Goal: Transaction & Acquisition: Purchase product/service

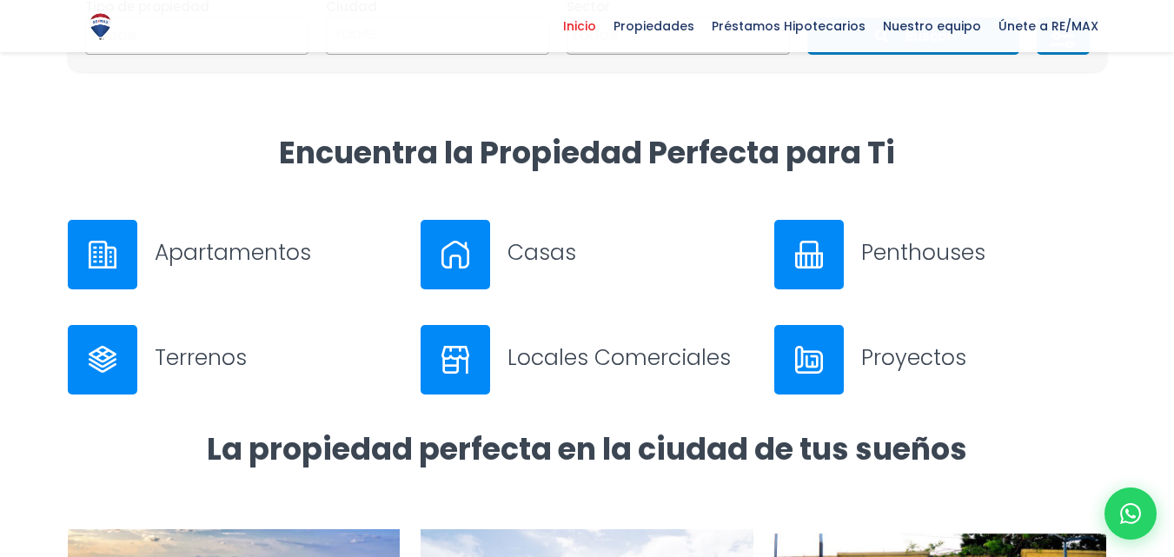
scroll to position [435, 0]
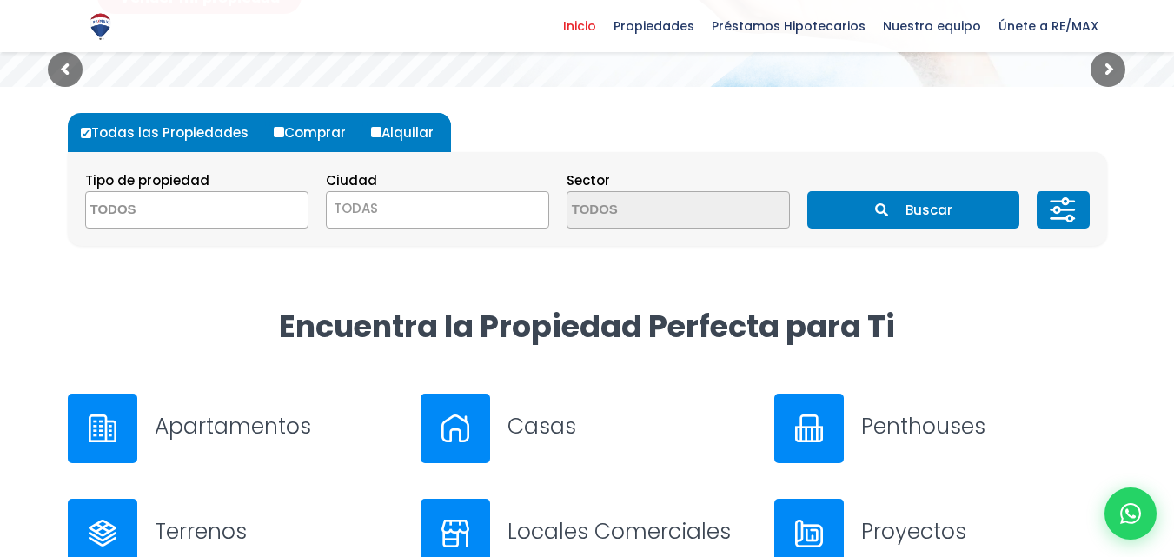
click at [161, 200] on textarea "Search" at bounding box center [170, 210] width 169 height 37
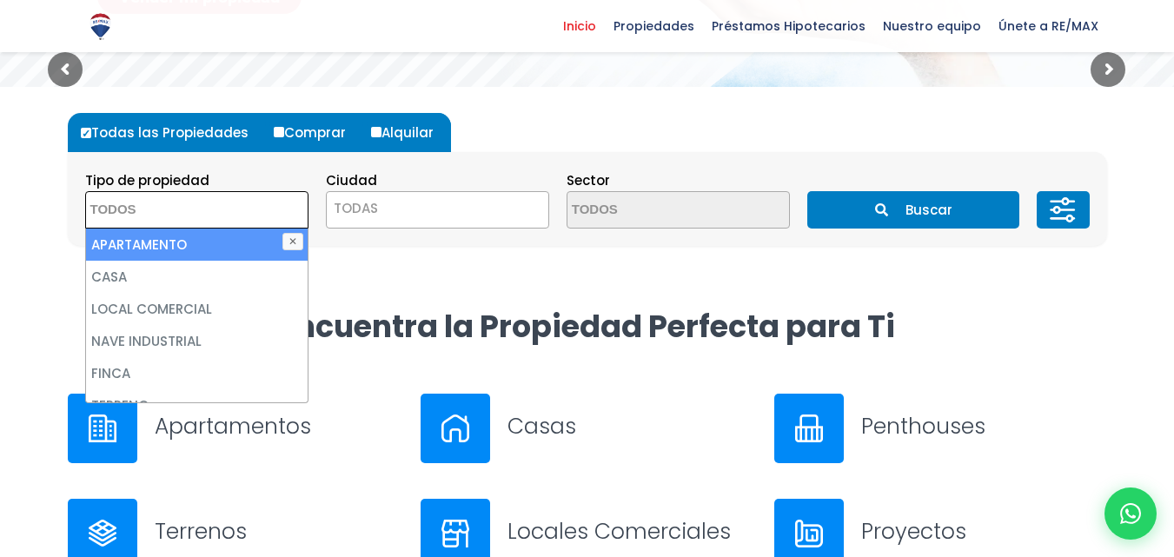
click at [166, 246] on li "APARTAMENTO" at bounding box center [197, 245] width 222 height 32
select select "apartment"
click at [450, 211] on span "TODAS" at bounding box center [438, 208] width 222 height 24
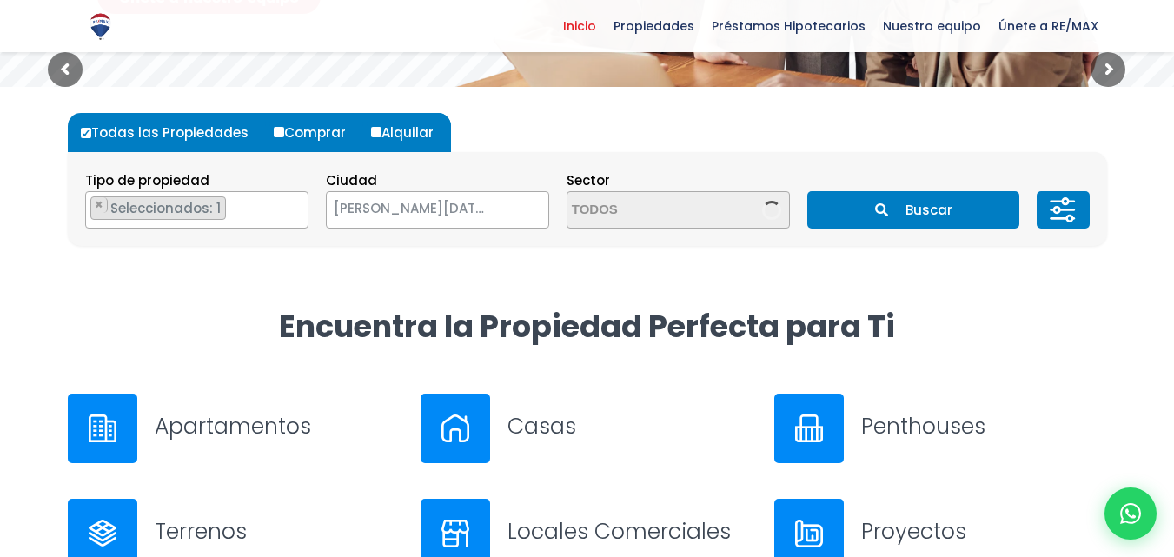
select select "1"
click at [708, 204] on textarea "Search" at bounding box center [652, 210] width 169 height 37
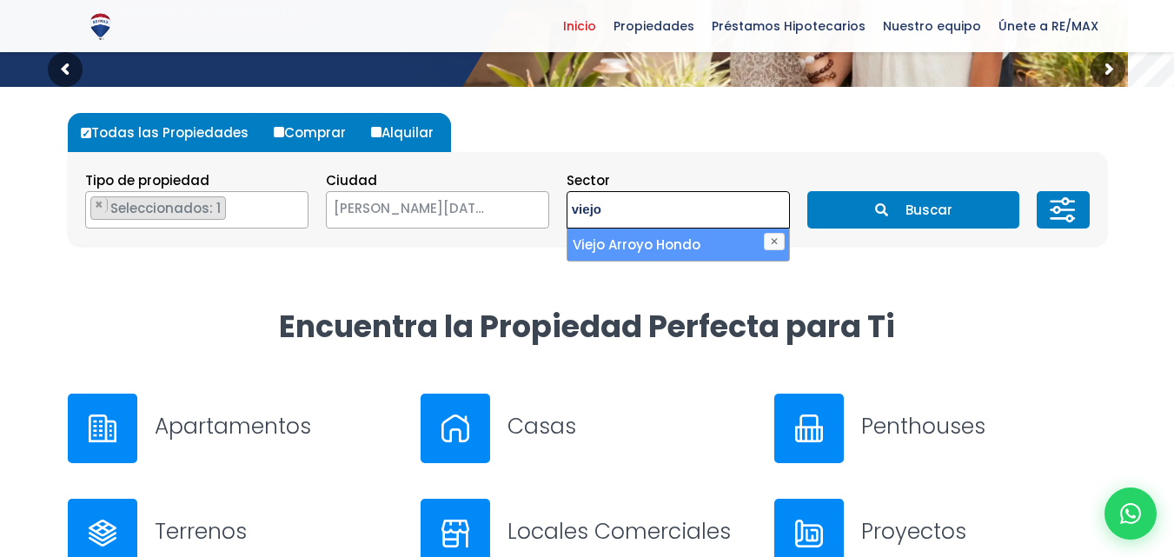
type textarea "viejo"
click at [700, 259] on li "Viejo Arroyo Hondo" at bounding box center [679, 245] width 222 height 32
select select "16301"
click at [909, 212] on button "Buscar" at bounding box center [914, 209] width 212 height 37
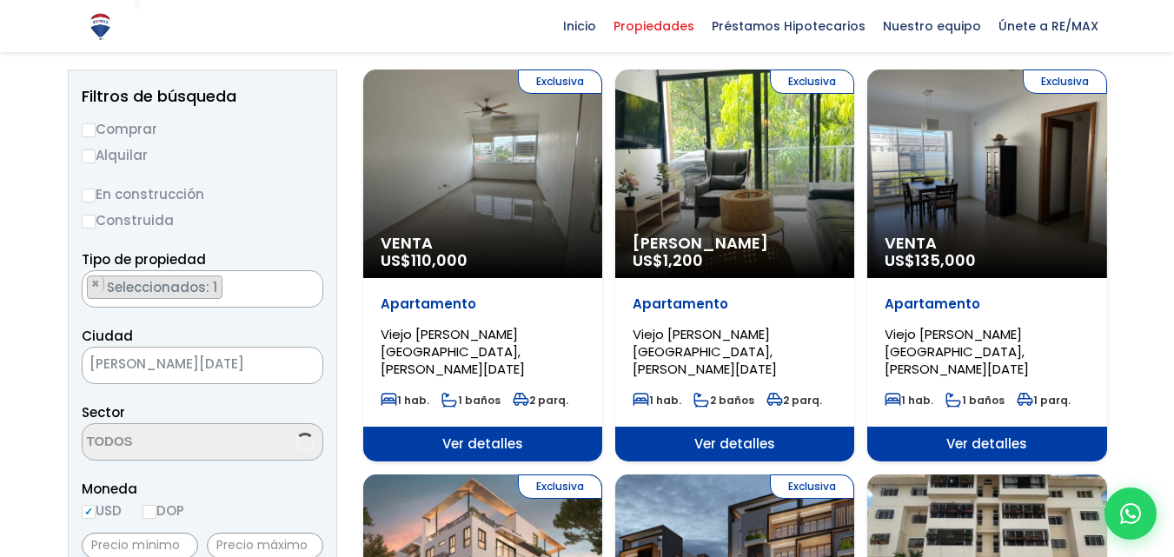
scroll to position [4858, 0]
select select "16301"
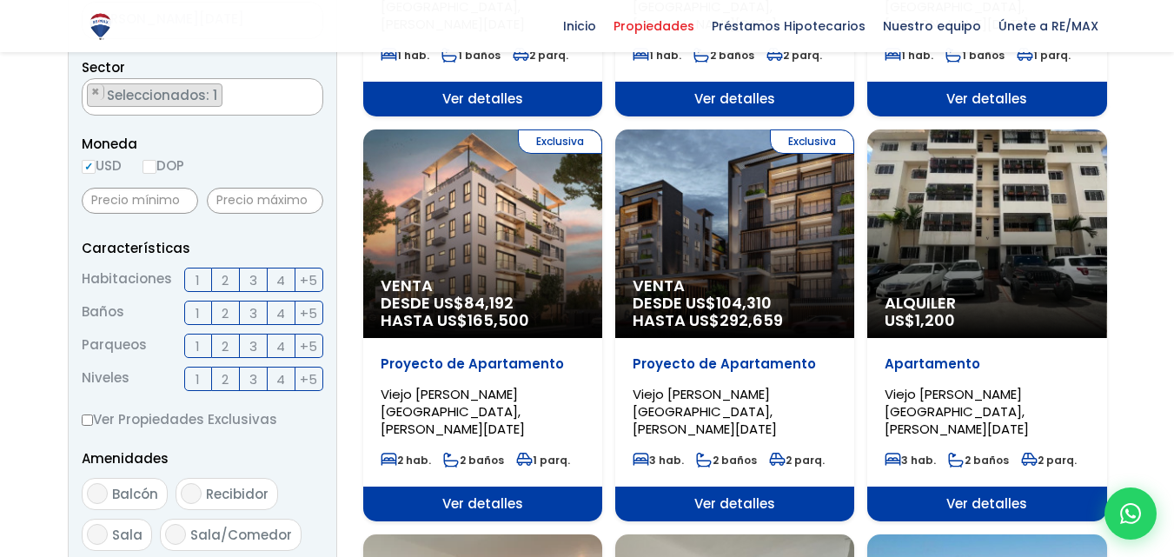
scroll to position [522, 0]
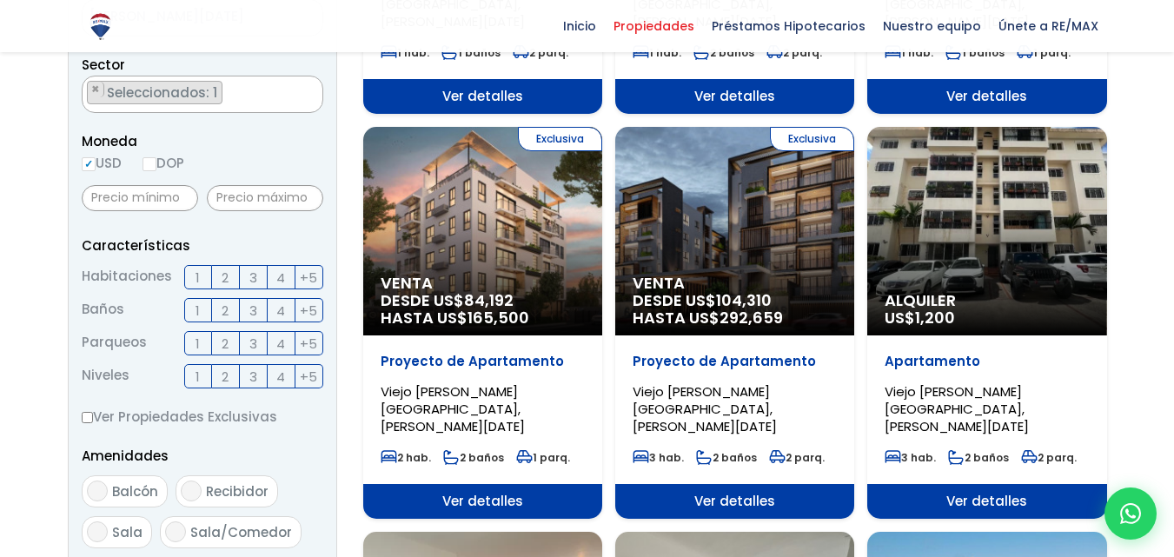
click at [224, 273] on span "2" at bounding box center [225, 278] width 7 height 22
click at [0, 0] on input "2" at bounding box center [0, 0] width 0 height 0
click at [493, 484] on span "Ver detalles" at bounding box center [482, 501] width 239 height 35
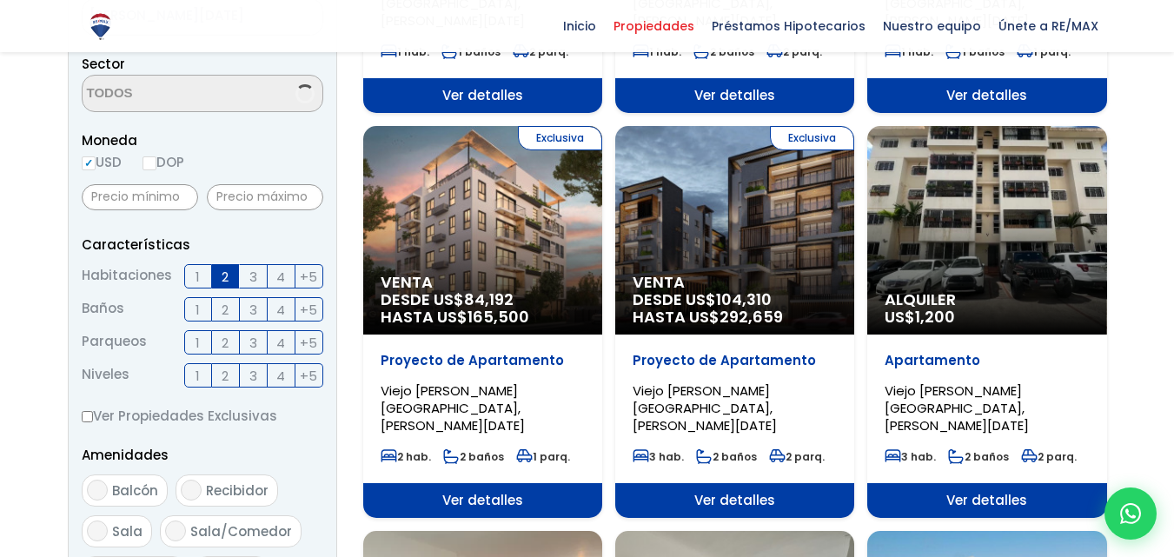
scroll to position [522, 0]
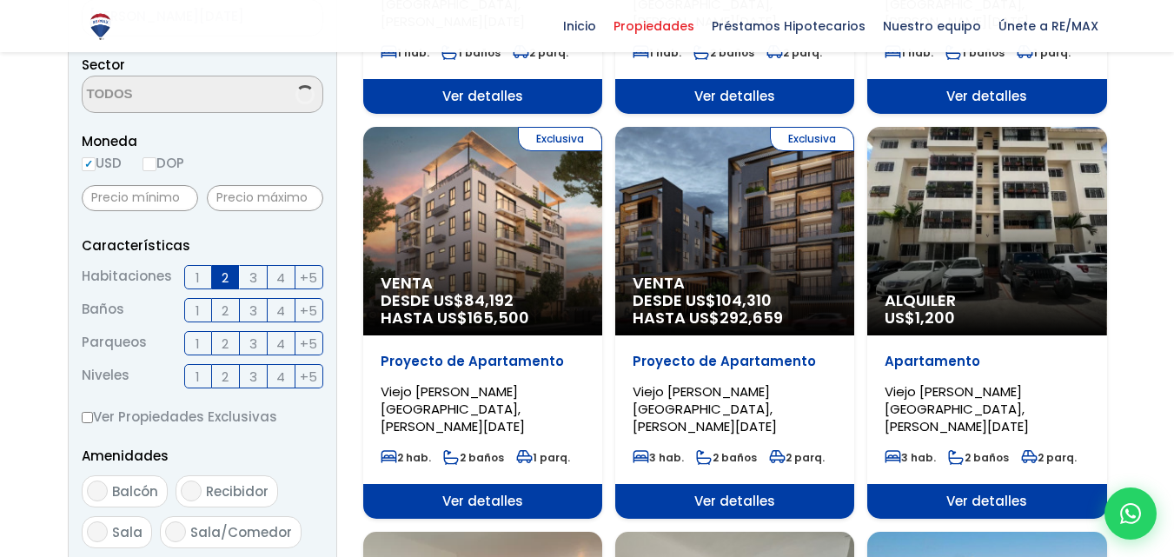
select select "16301"
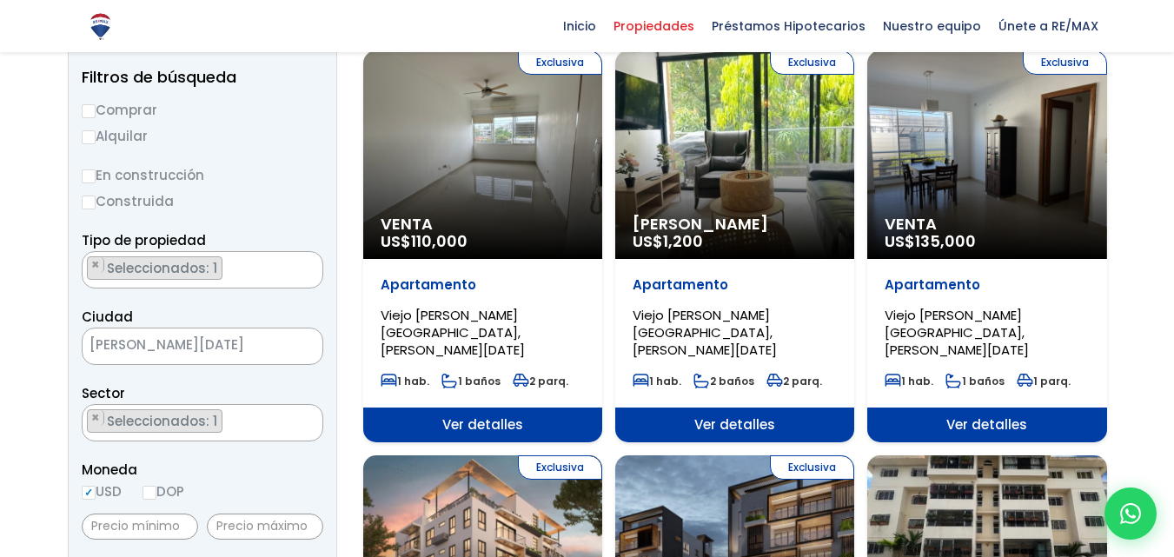
scroll to position [87, 0]
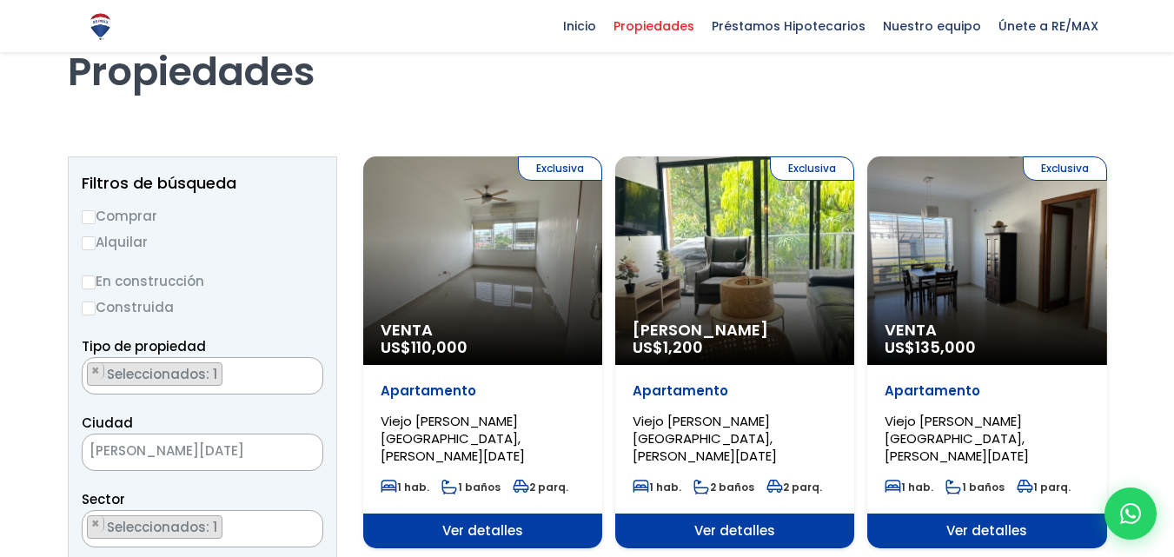
click at [88, 217] on input "Comprar" at bounding box center [89, 217] width 14 height 14
radio input "true"
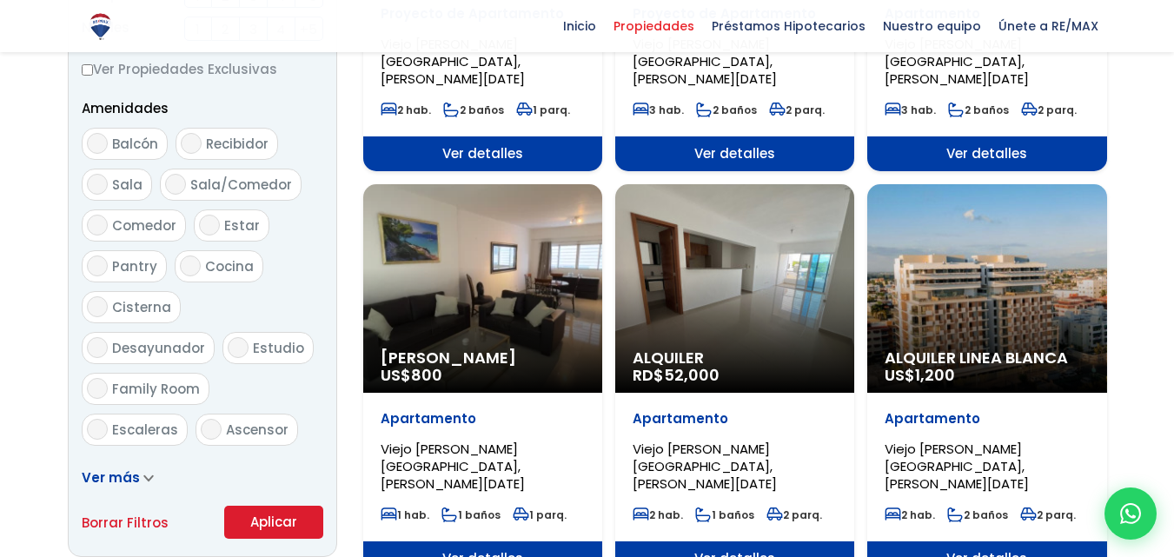
scroll to position [1130, 0]
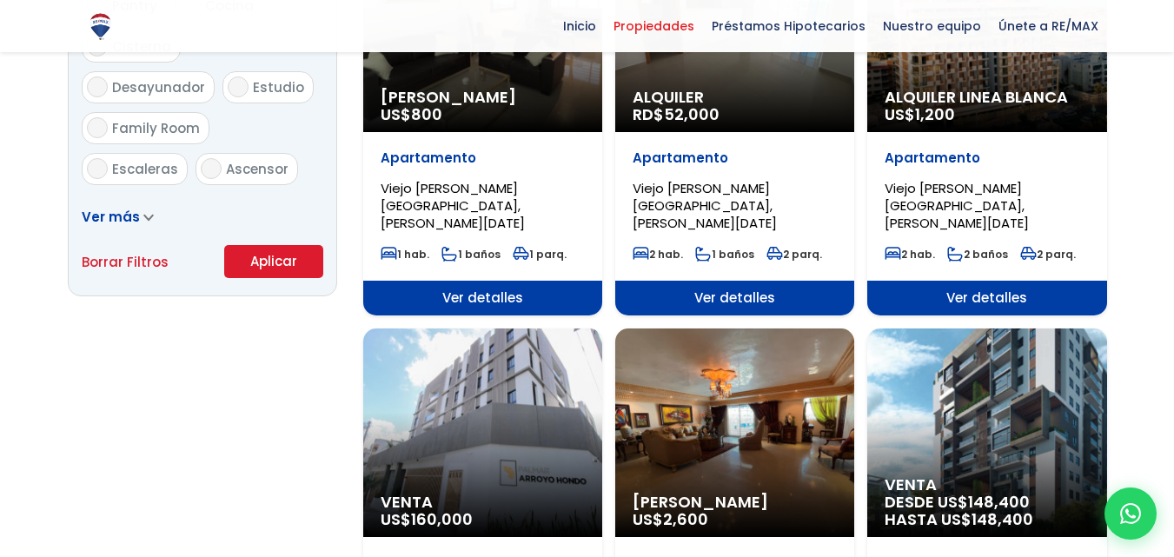
click at [276, 265] on button "Aplicar" at bounding box center [273, 261] width 99 height 33
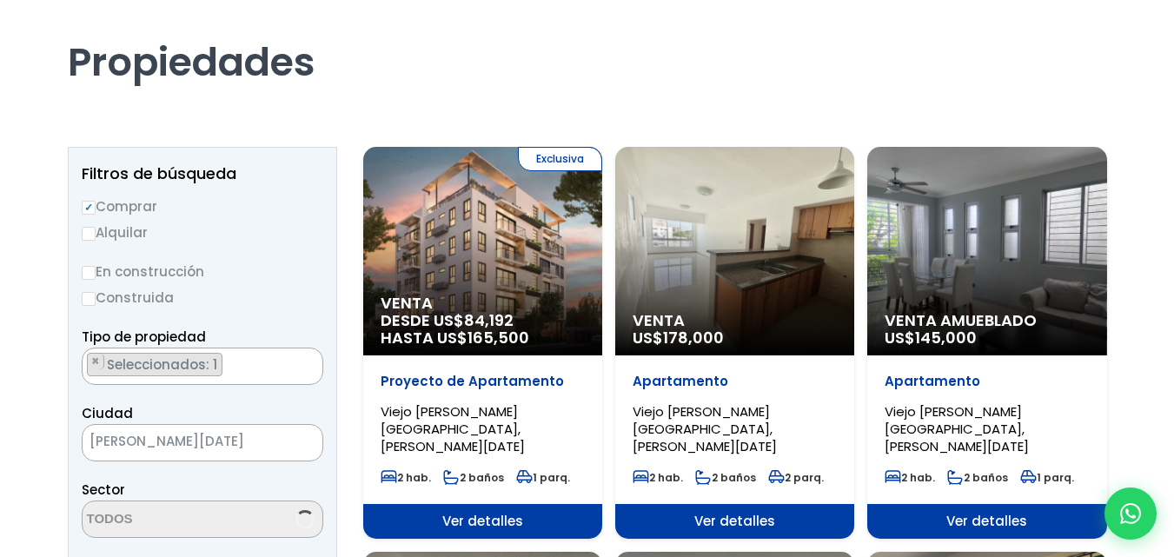
scroll to position [261, 0]
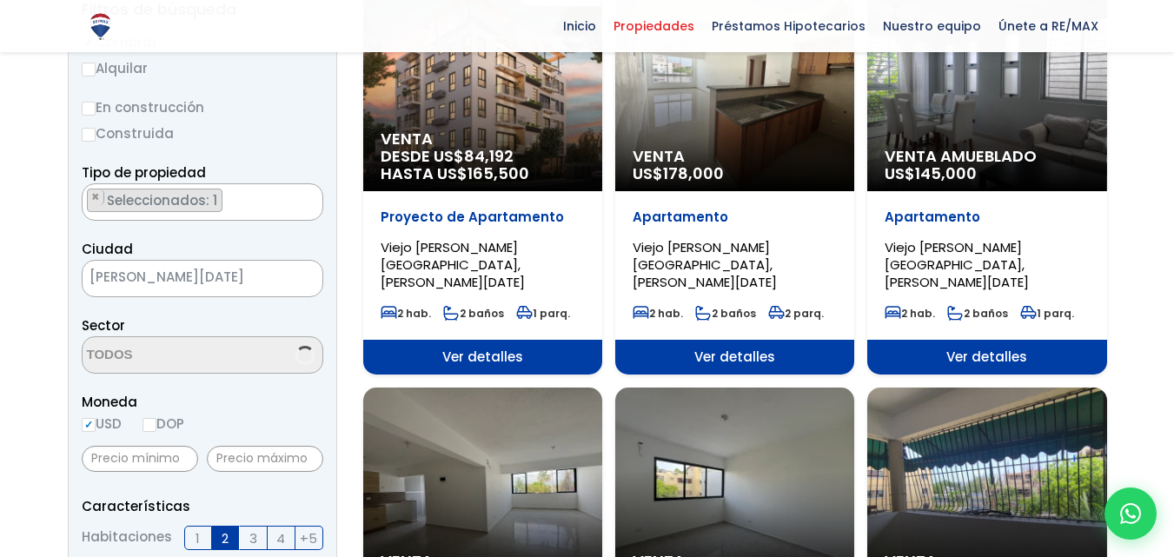
select select "16301"
click at [487, 343] on span "Ver detalles" at bounding box center [482, 357] width 239 height 35
select select "16301"
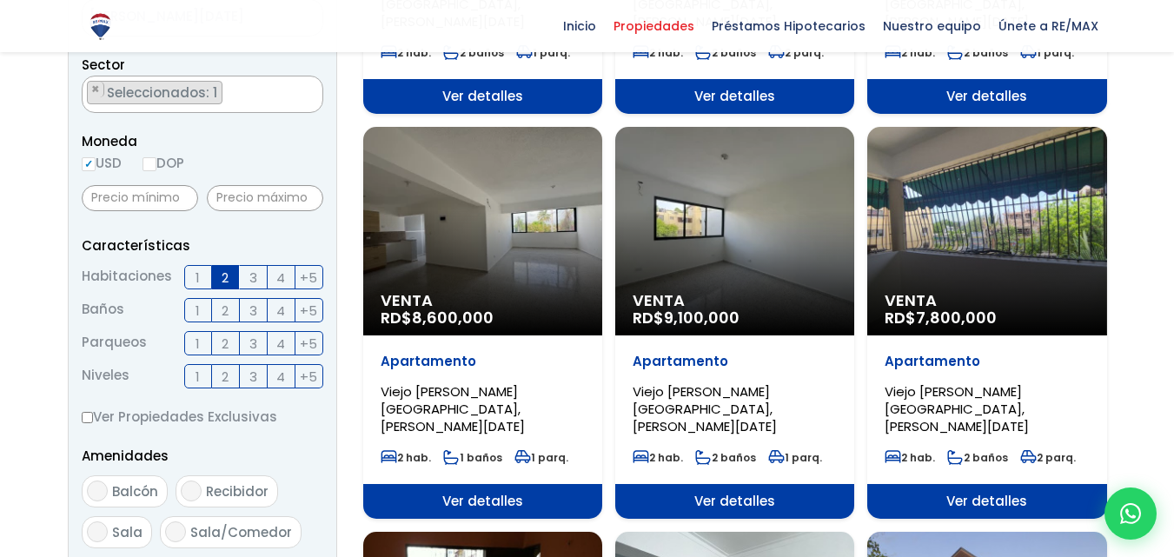
scroll to position [608, 0]
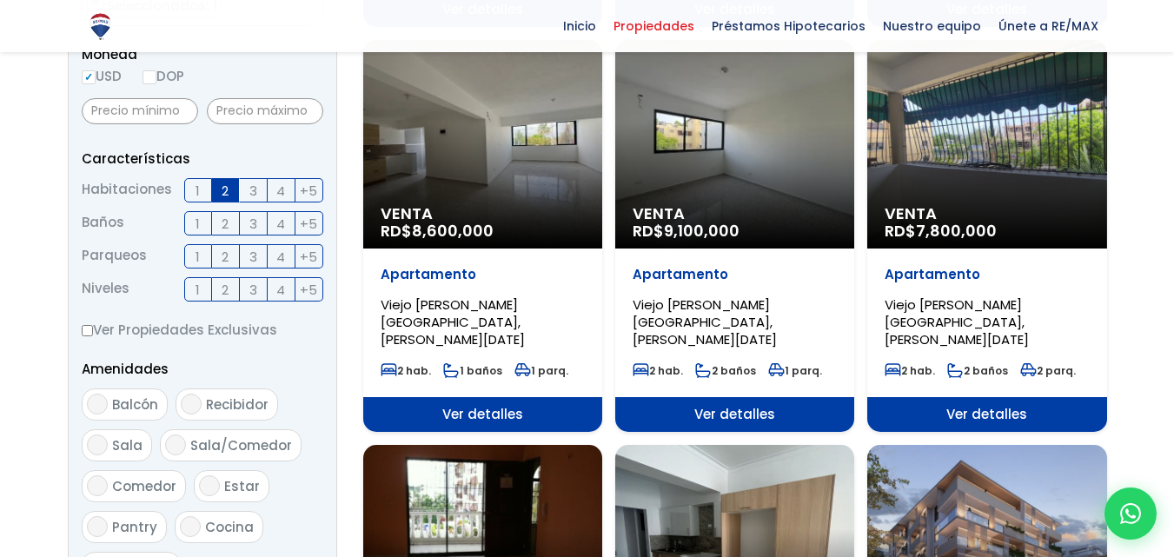
click at [480, 397] on span "Ver detalles" at bounding box center [482, 414] width 239 height 35
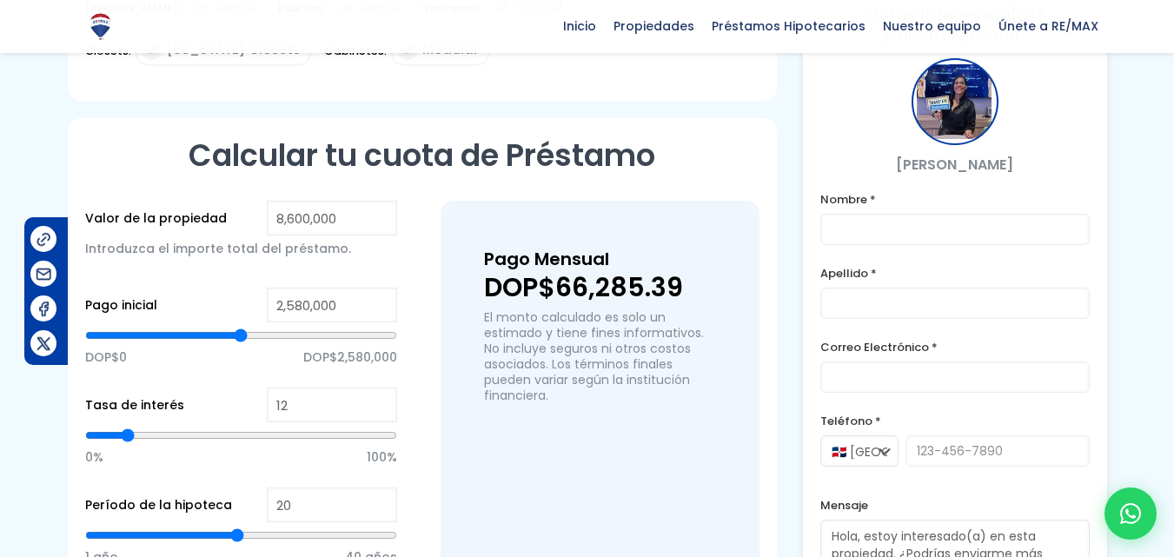
scroll to position [1043, 0]
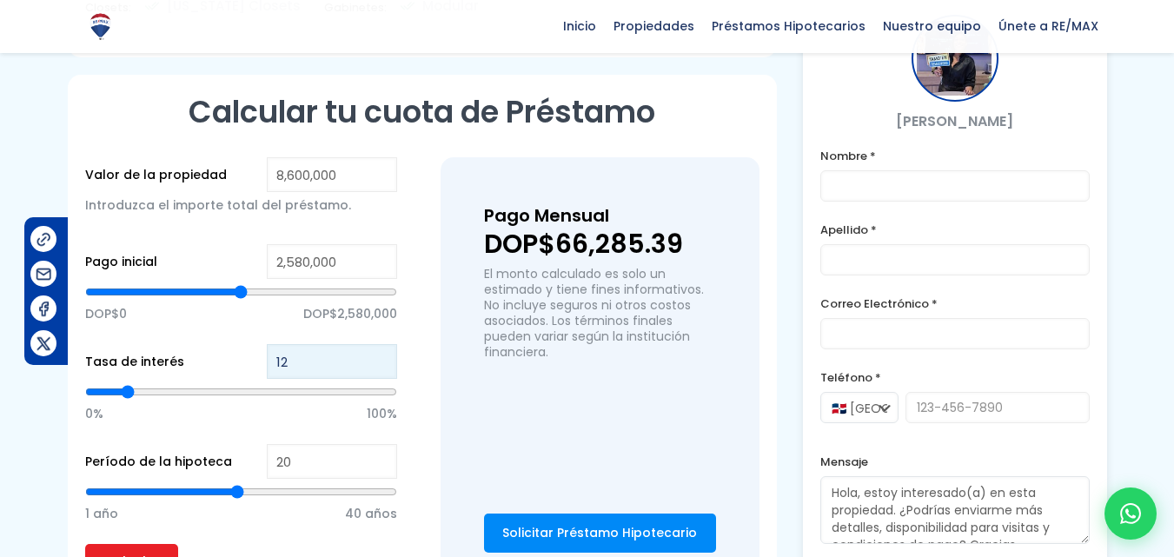
click at [283, 344] on input "12" at bounding box center [332, 361] width 130 height 35
type input "11"
click at [385, 344] on input "11" at bounding box center [332, 361] width 130 height 35
type input "10"
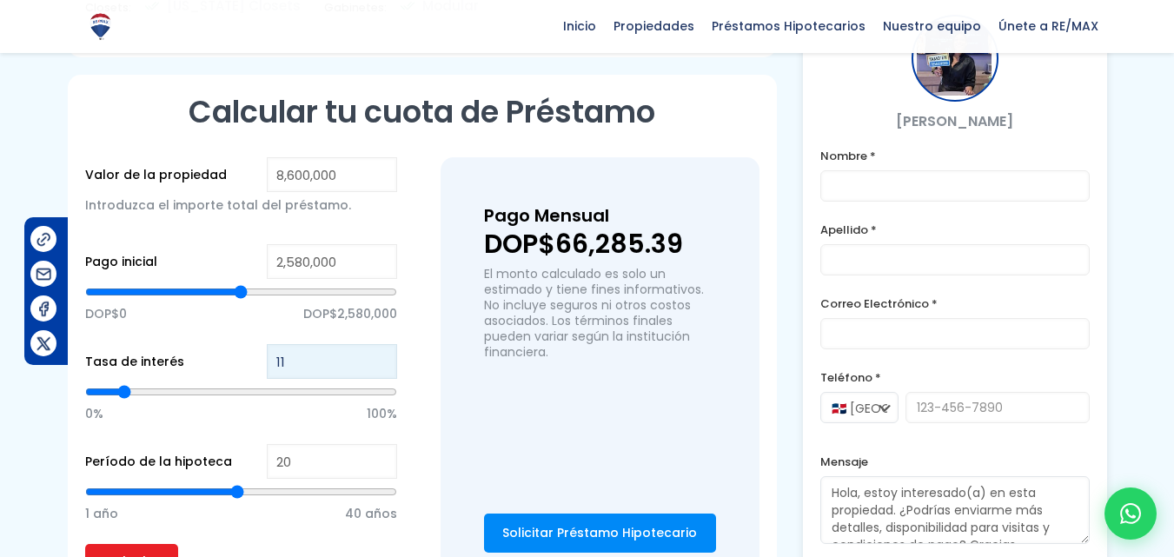
type input "10"
click at [385, 344] on input "10" at bounding box center [332, 361] width 130 height 35
type input "9"
click at [385, 344] on input "9" at bounding box center [332, 361] width 130 height 35
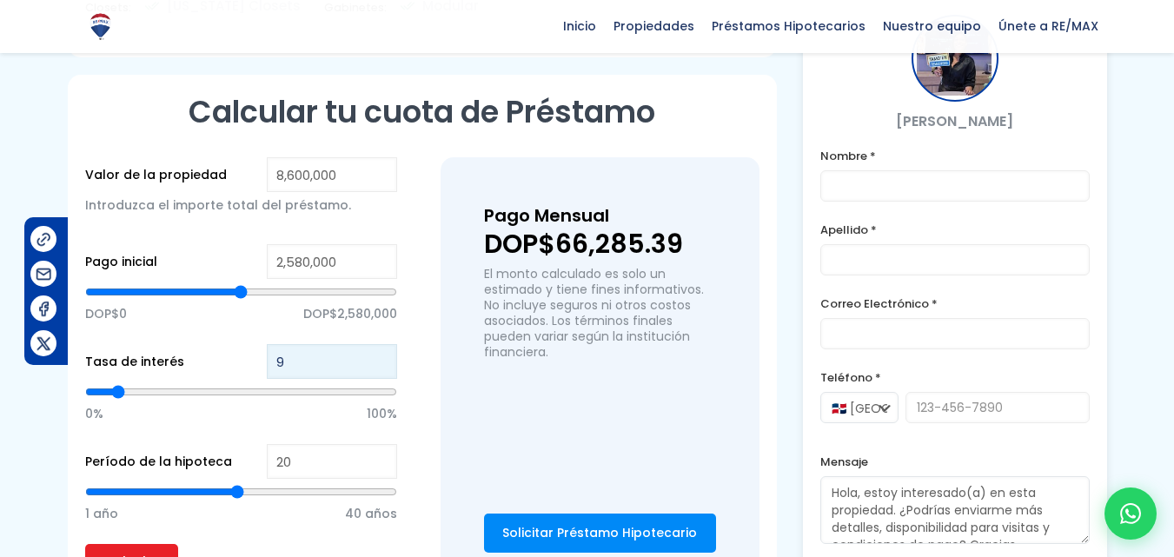
type input "8"
click at [385, 344] on input "8" at bounding box center [332, 361] width 130 height 35
type input "7"
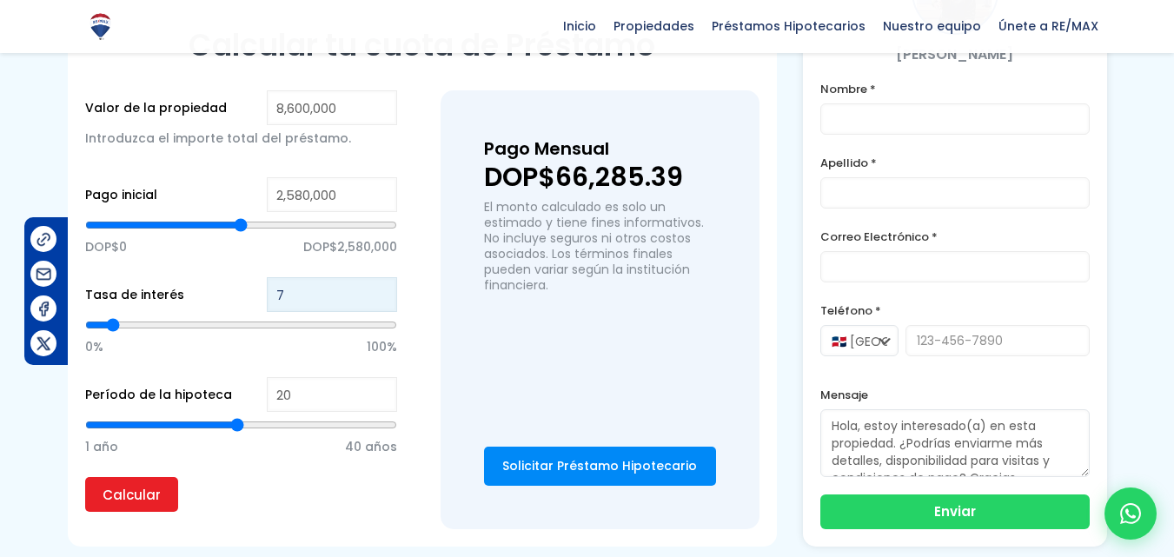
scroll to position [1130, 0]
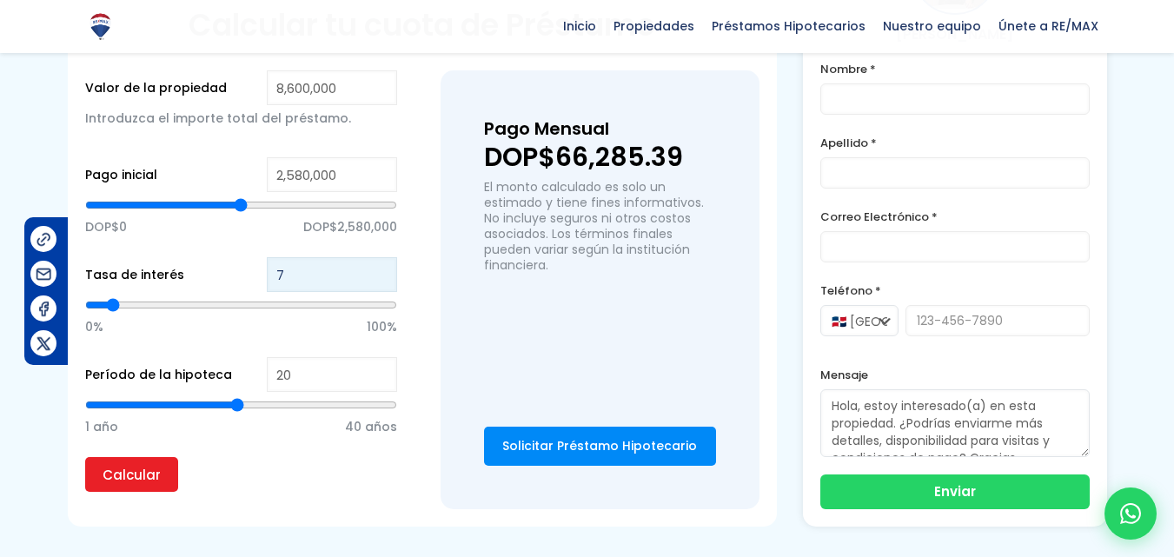
type input "7"
drag, startPoint x: 294, startPoint y: 336, endPoint x: 234, endPoint y: 329, distance: 60.4
click at [234, 357] on div "Período de la hipoteca 20 1 año 40 años" at bounding box center [241, 407] width 312 height 100
type input "1"
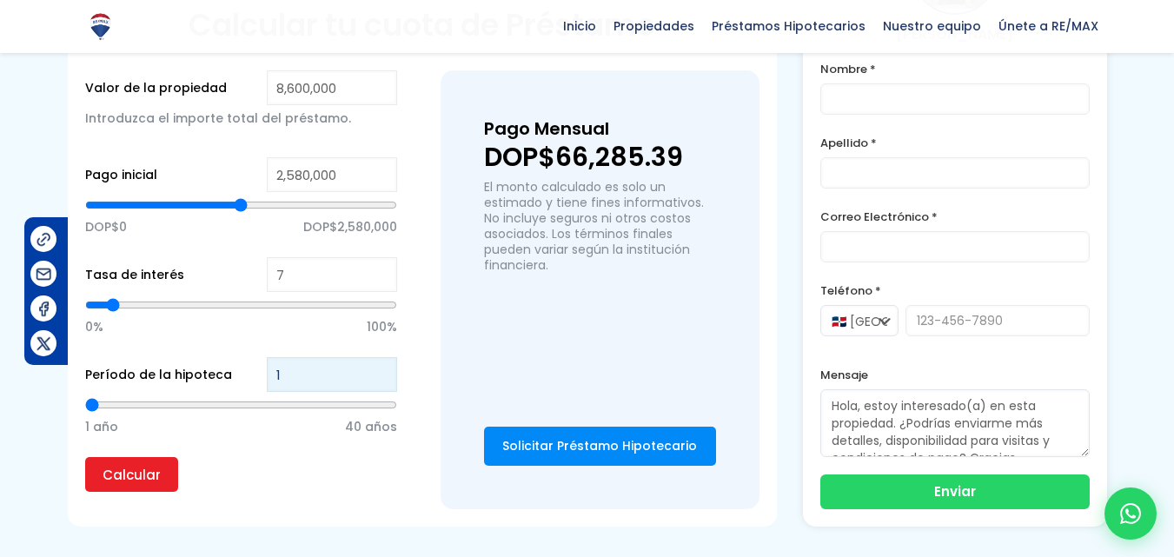
type input "15"
click at [85, 457] on input "Calcular" at bounding box center [131, 474] width 93 height 35
